Goal: Task Accomplishment & Management: Use online tool/utility

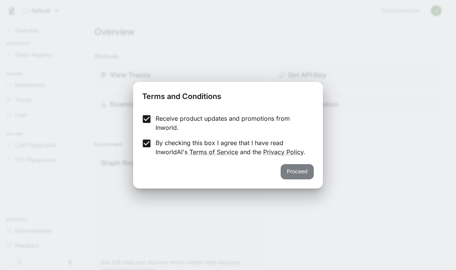
click at [294, 174] on button "Proceed" at bounding box center [297, 171] width 33 height 15
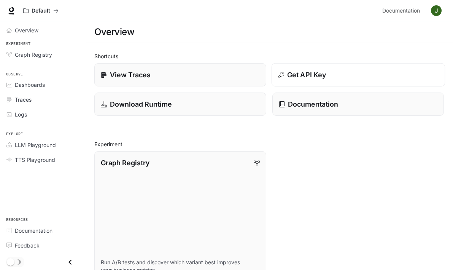
click at [297, 78] on p "Get API Key" at bounding box center [306, 75] width 39 height 10
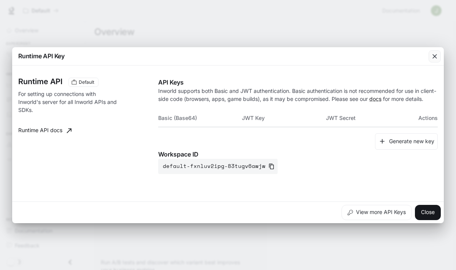
click at [435, 54] on icon "button" at bounding box center [434, 56] width 5 height 5
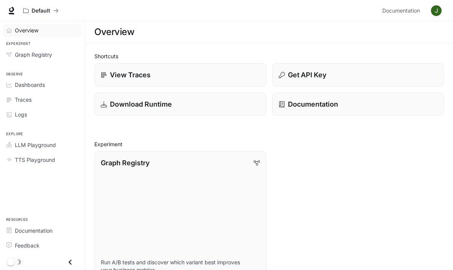
click at [43, 31] on div "Overview" at bounding box center [47, 30] width 64 height 8
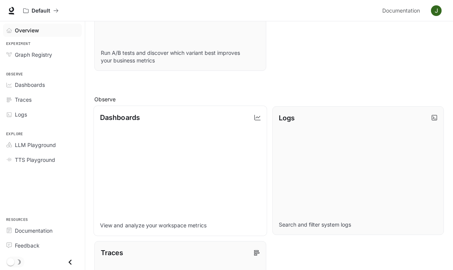
scroll to position [209, 0]
